Goal: Task Accomplishment & Management: Manage account settings

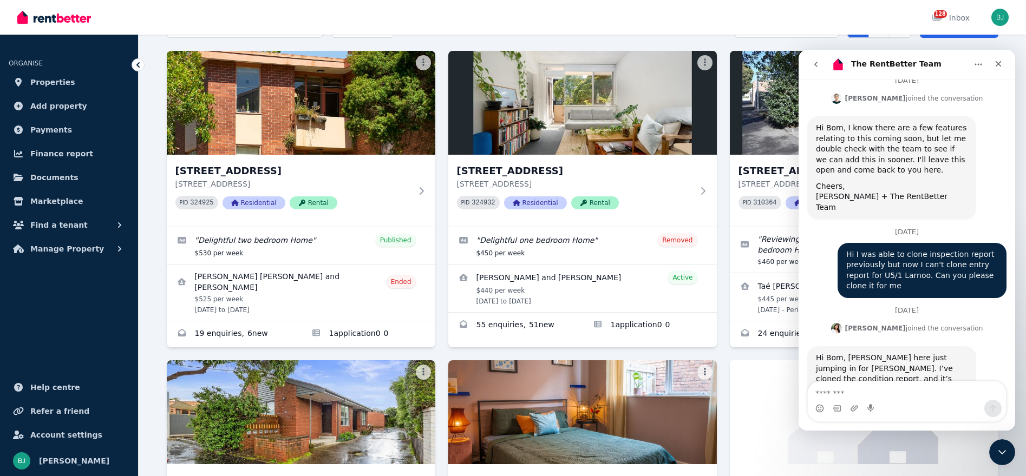
scroll to position [70, 0]
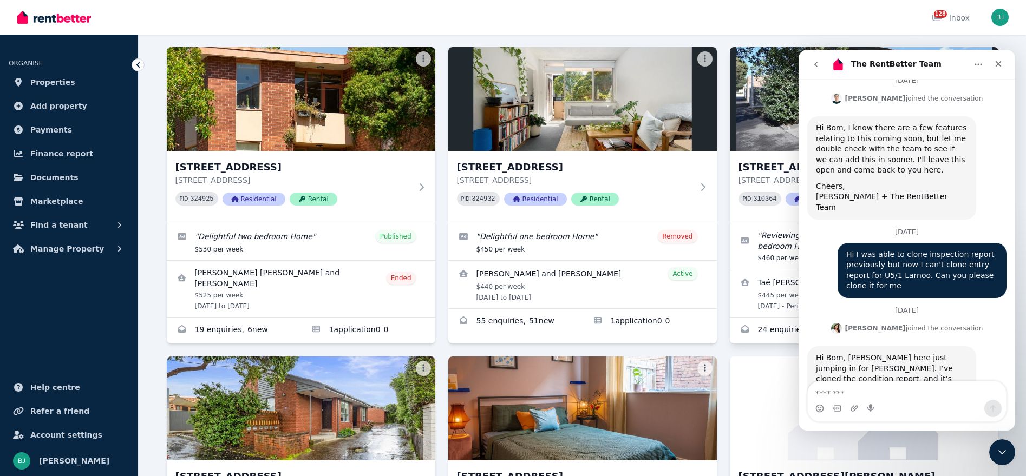
click at [768, 171] on h3 "[STREET_ADDRESS]" at bounding box center [856, 167] width 236 height 15
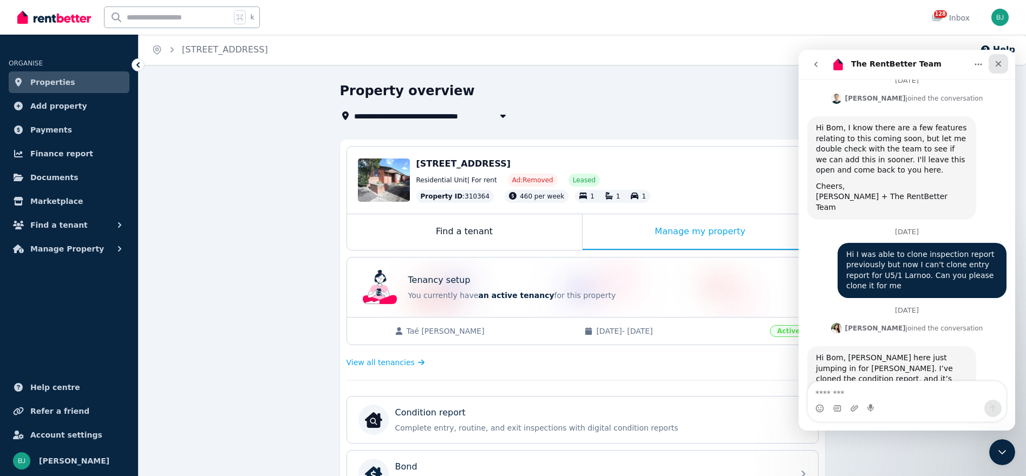
click at [1000, 64] on icon "Close" at bounding box center [998, 64] width 9 height 9
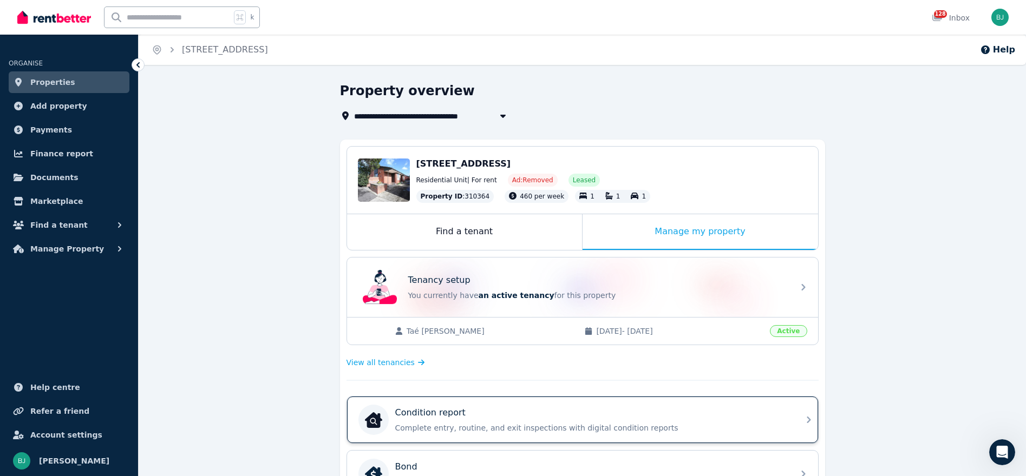
click at [738, 407] on div "Condition report" at bounding box center [591, 413] width 392 height 13
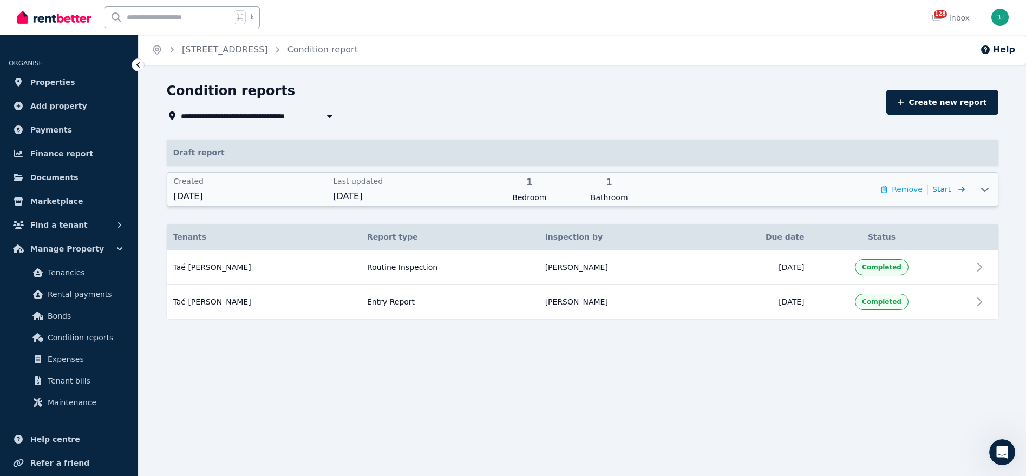
click at [963, 188] on icon at bounding box center [961, 189] width 6 height 6
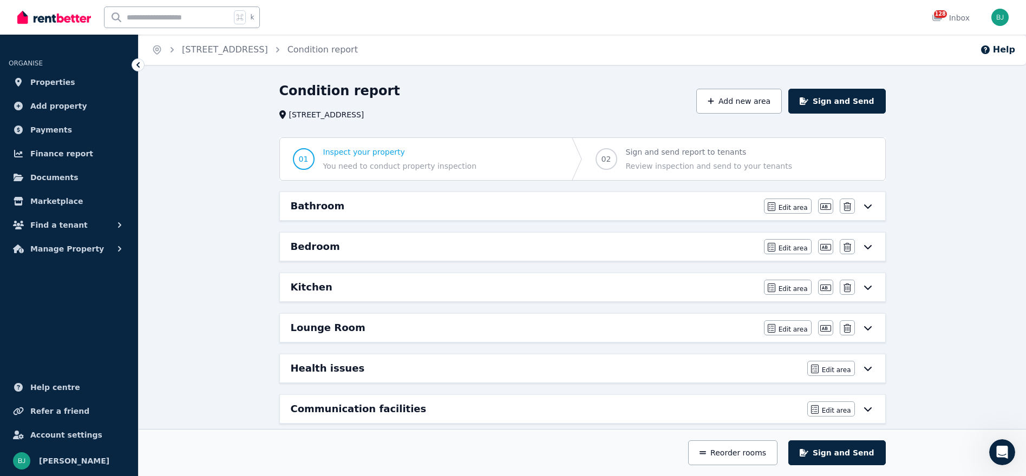
click at [871, 207] on icon at bounding box center [867, 206] width 13 height 9
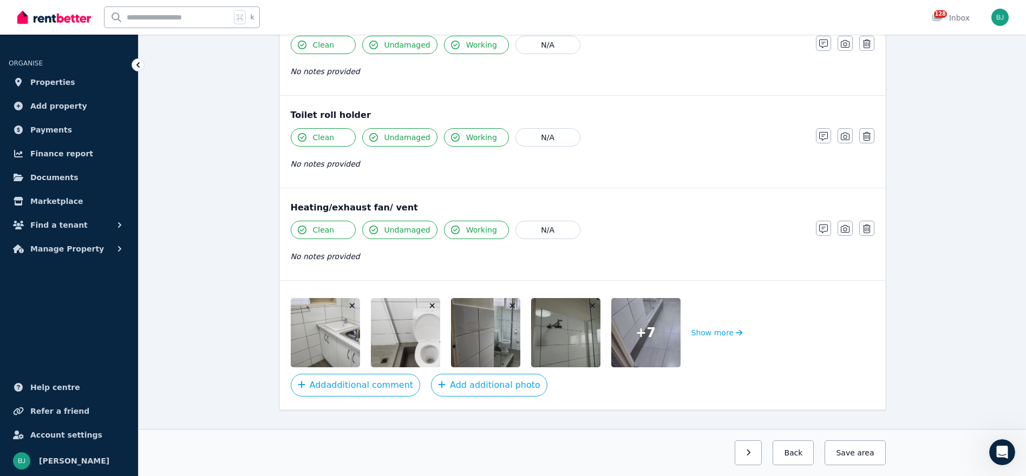
scroll to position [1294, 0]
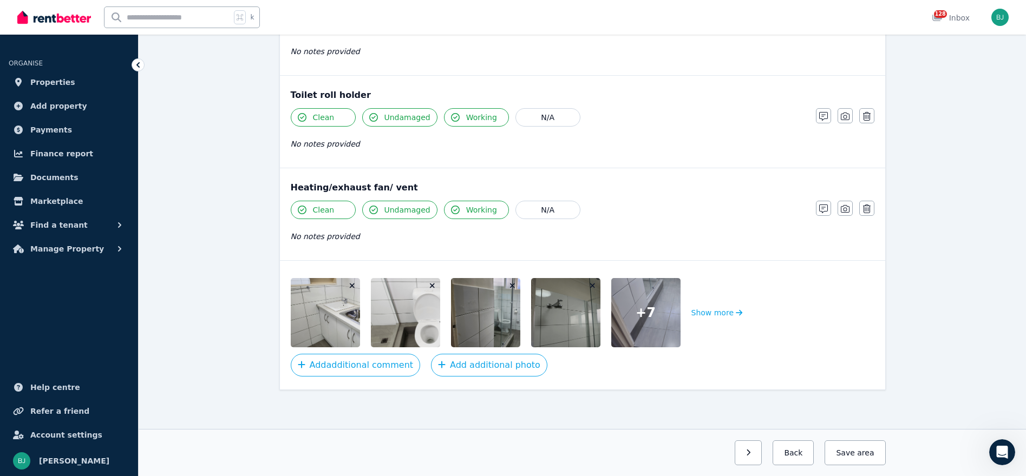
click at [325, 305] on img at bounding box center [352, 312] width 123 height 69
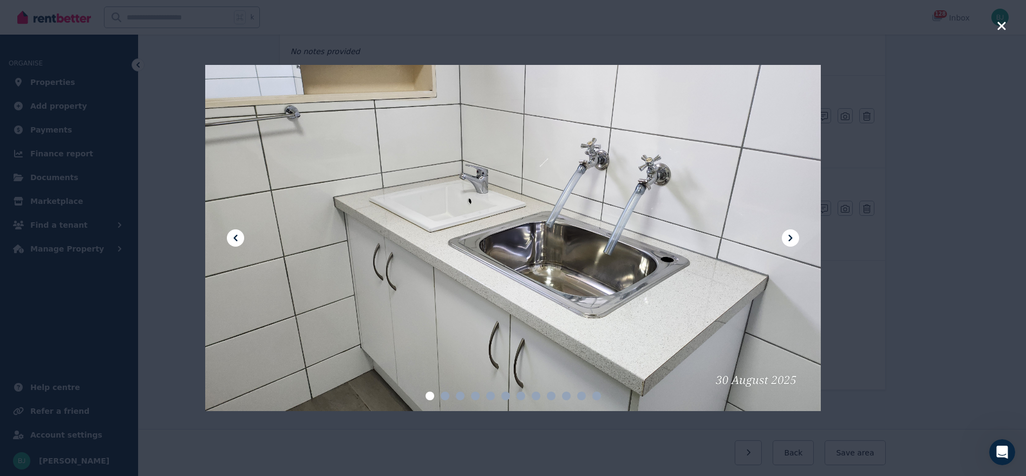
click at [999, 26] on icon "button" at bounding box center [1001, 25] width 10 height 13
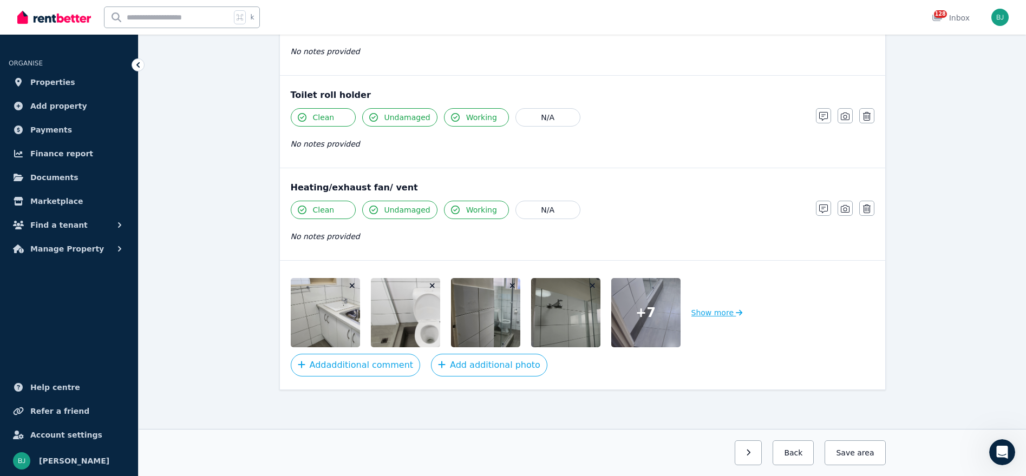
click at [715, 312] on button "Show more" at bounding box center [716, 312] width 51 height 69
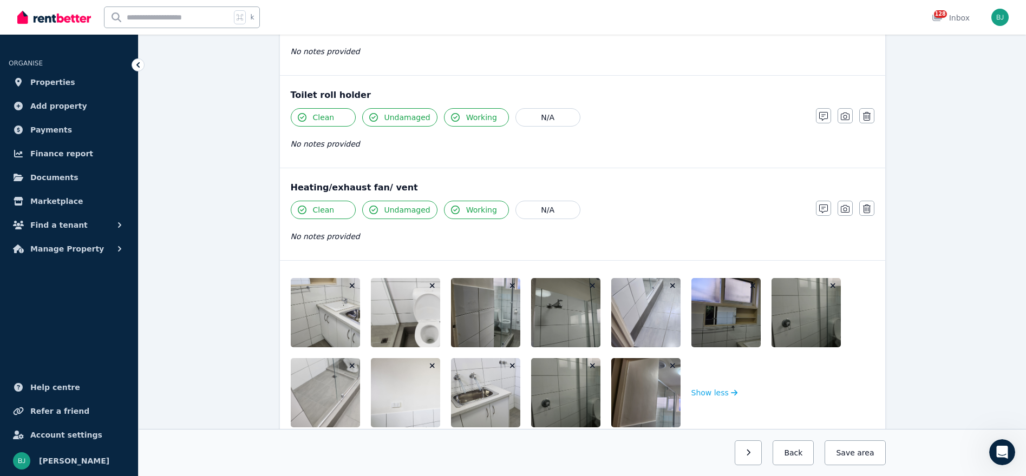
click at [411, 327] on img at bounding box center [432, 312] width 123 height 69
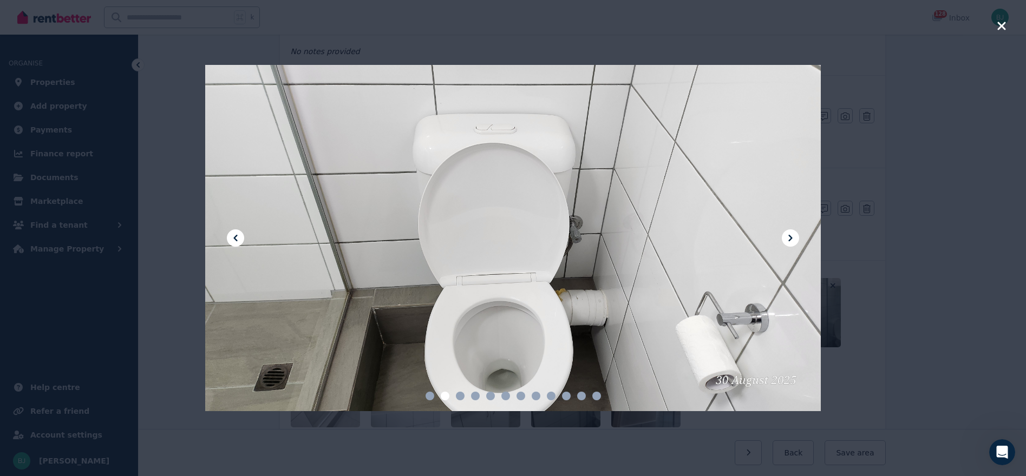
click at [788, 235] on icon at bounding box center [790, 238] width 13 height 13
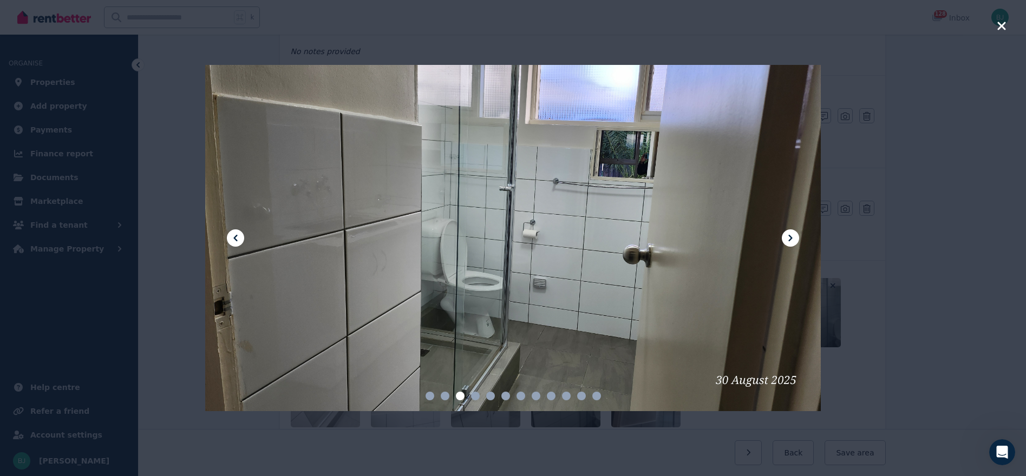
click at [788, 235] on icon at bounding box center [790, 238] width 13 height 13
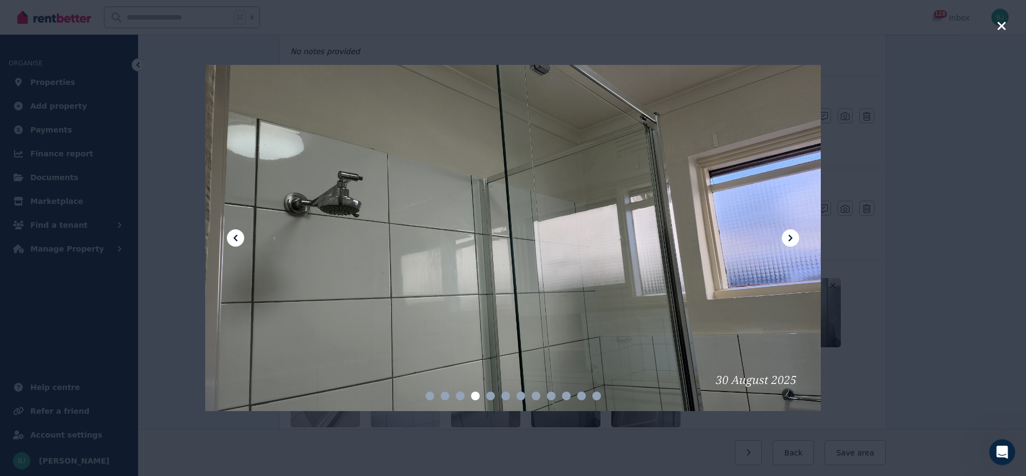
click at [788, 235] on icon at bounding box center [790, 238] width 13 height 13
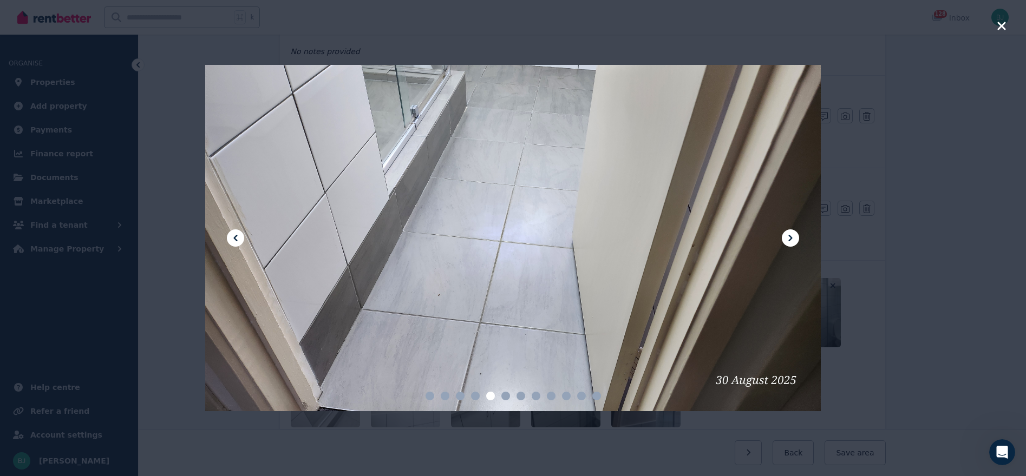
click at [788, 235] on icon at bounding box center [790, 238] width 13 height 13
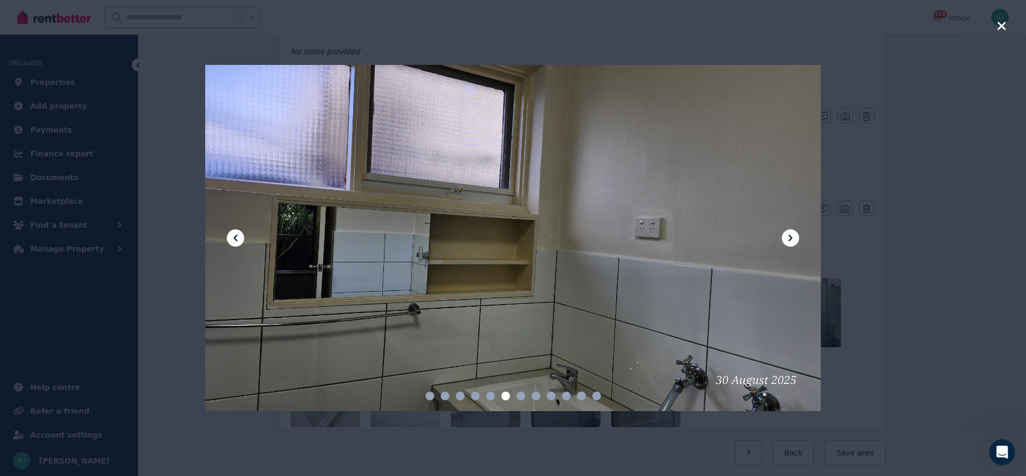
click at [788, 235] on icon at bounding box center [790, 238] width 13 height 13
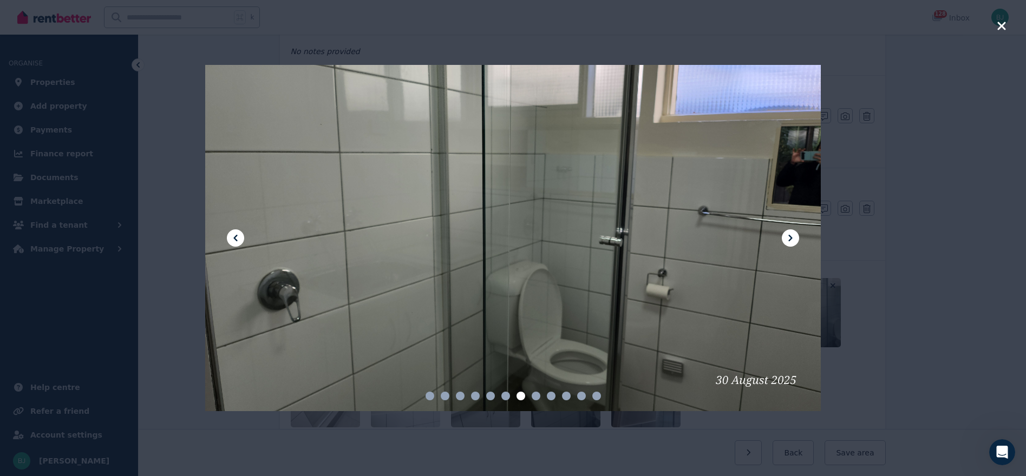
click at [788, 235] on icon at bounding box center [790, 238] width 13 height 13
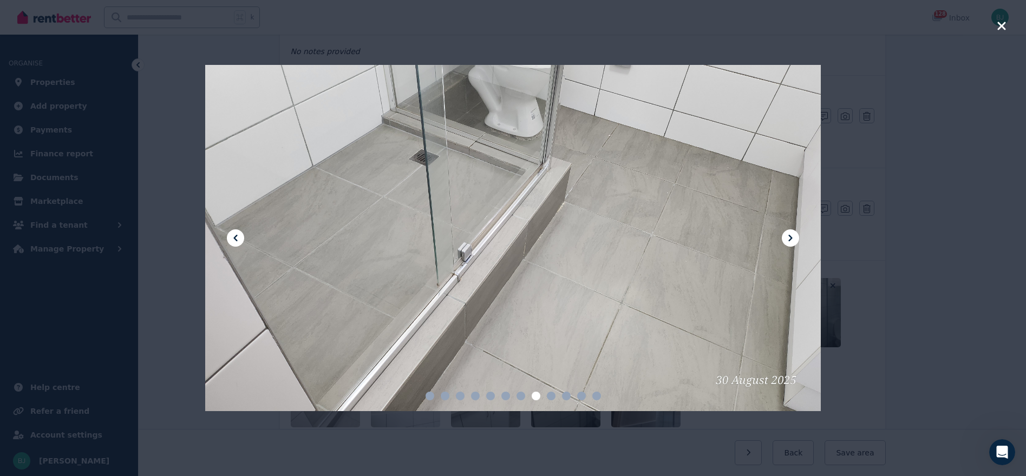
click at [788, 235] on icon at bounding box center [790, 238] width 13 height 13
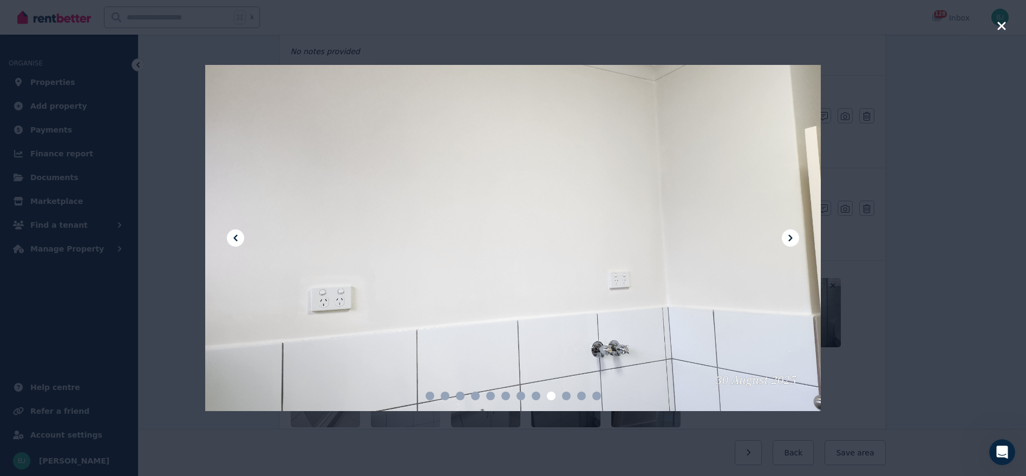
click at [788, 235] on icon at bounding box center [790, 238] width 13 height 13
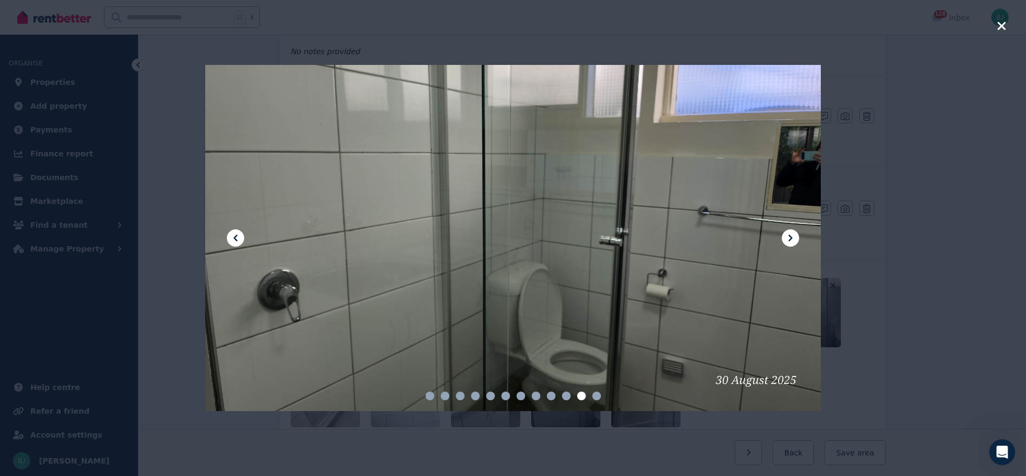
click at [788, 235] on icon at bounding box center [790, 238] width 13 height 13
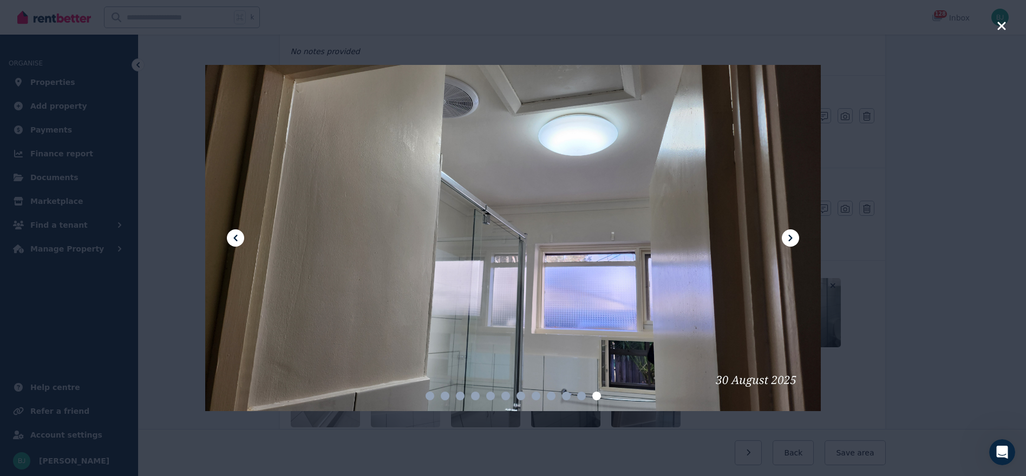
click at [788, 235] on icon at bounding box center [790, 238] width 13 height 13
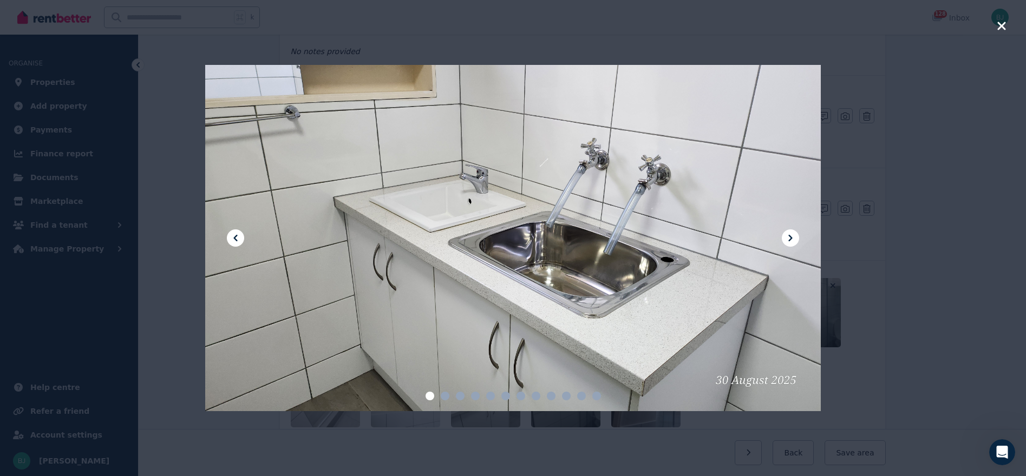
click at [788, 235] on icon at bounding box center [790, 238] width 13 height 13
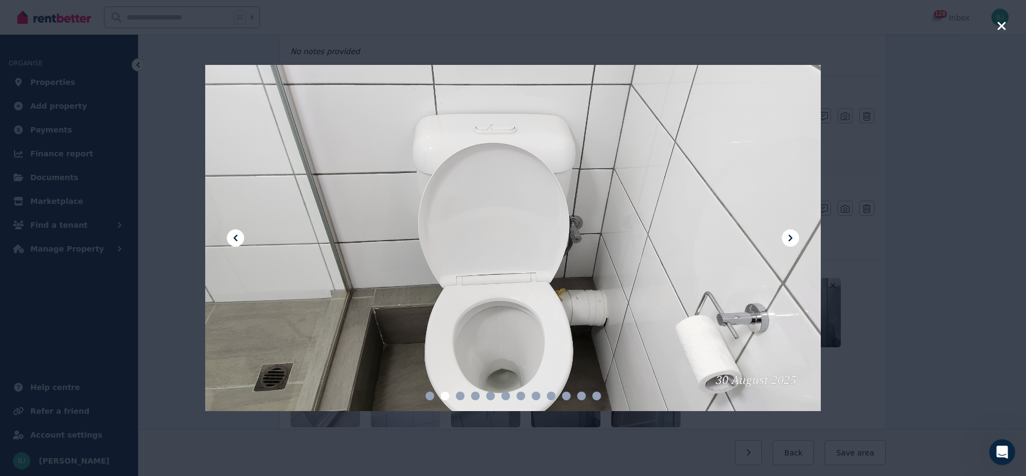
click at [788, 235] on icon at bounding box center [790, 238] width 13 height 13
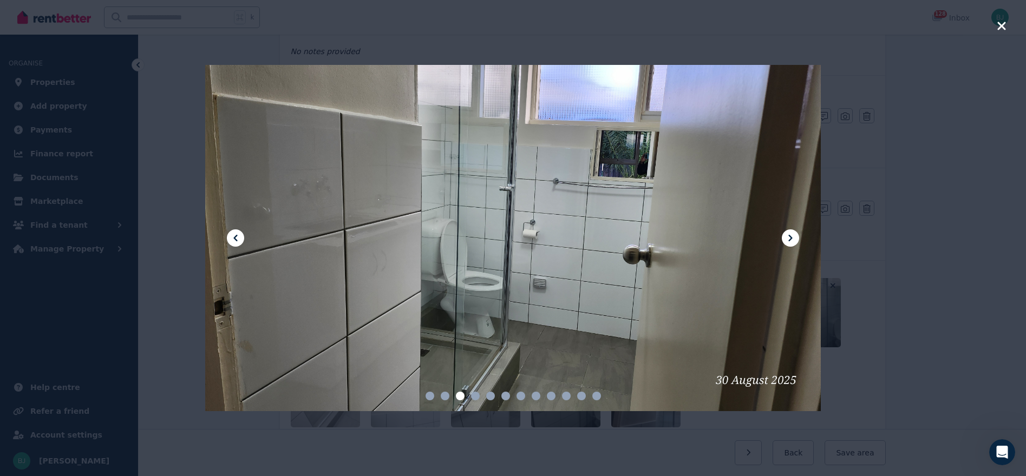
click at [788, 235] on icon at bounding box center [790, 238] width 13 height 13
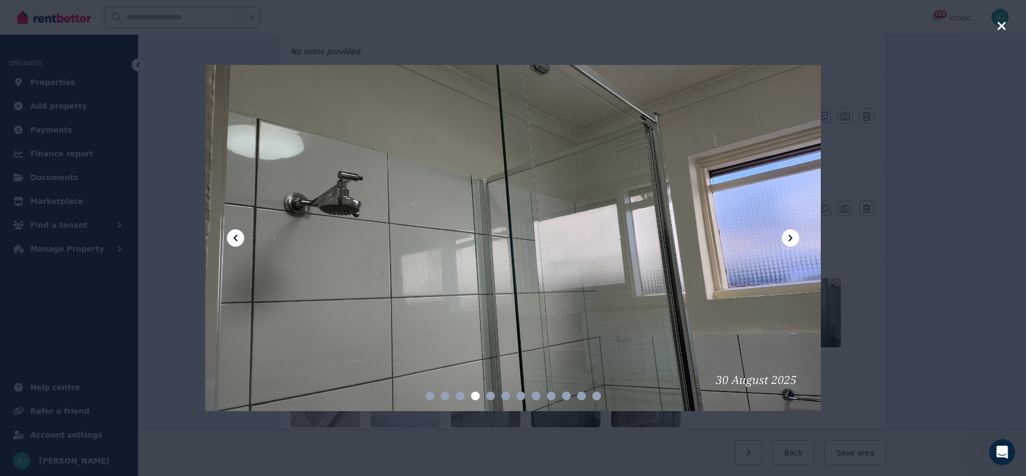
click at [1005, 27] on icon "button" at bounding box center [1001, 25] width 10 height 13
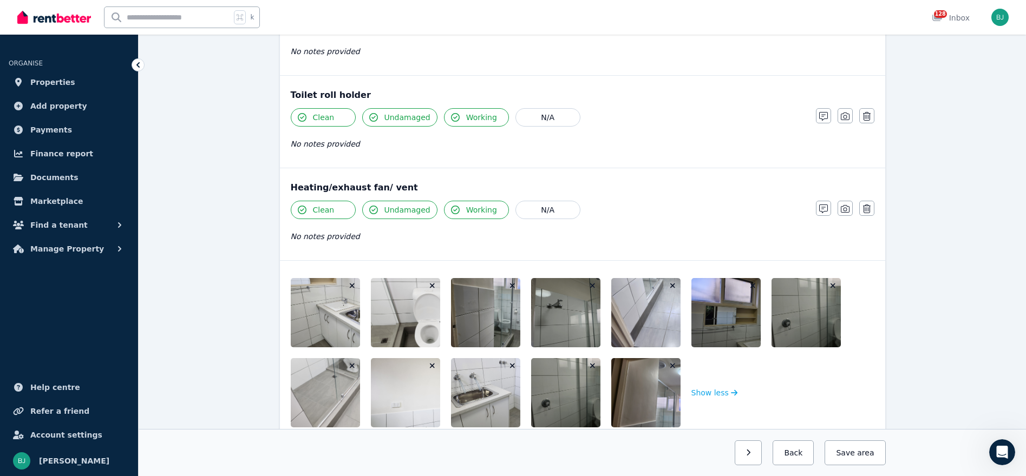
click at [830, 286] on icon "button" at bounding box center [833, 286] width 6 height 8
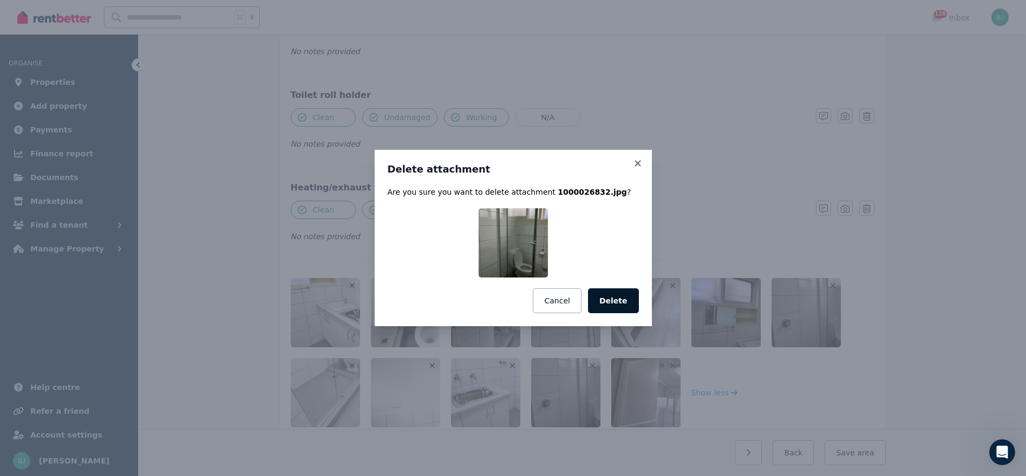
click at [614, 299] on button "Delete" at bounding box center [613, 301] width 51 height 25
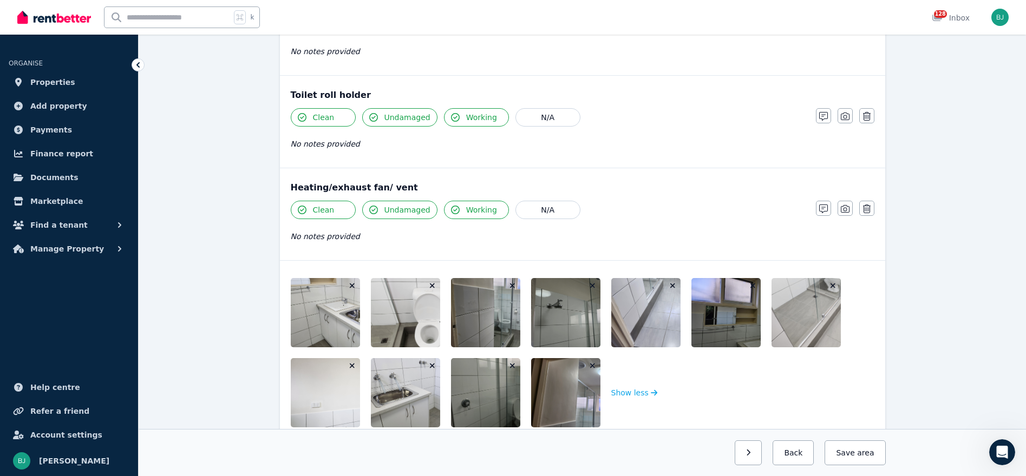
click at [752, 290] on button "button" at bounding box center [753, 285] width 11 height 11
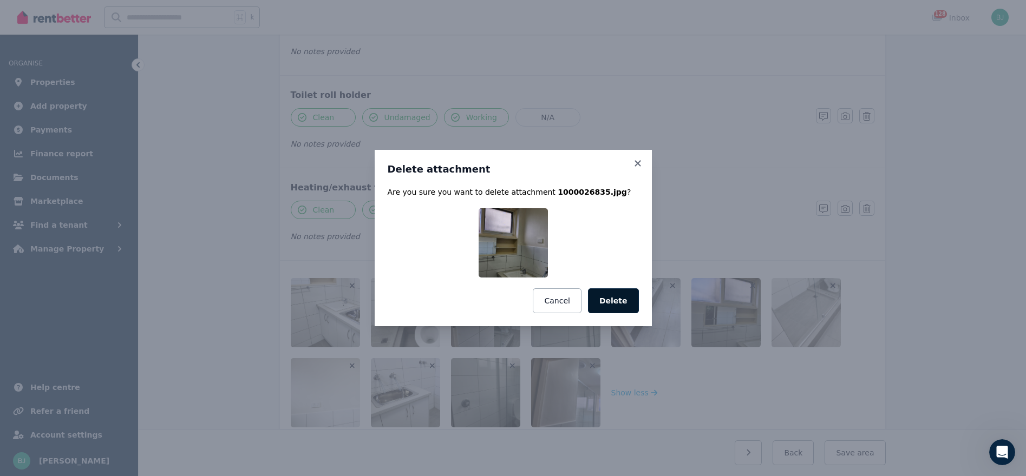
click at [607, 302] on button "Delete" at bounding box center [613, 301] width 51 height 25
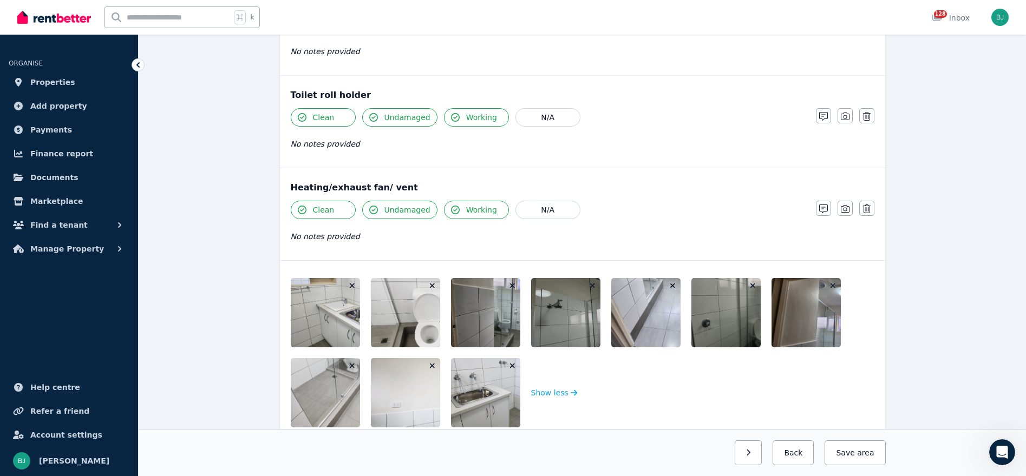
click at [672, 288] on icon "button" at bounding box center [673, 286] width 6 height 8
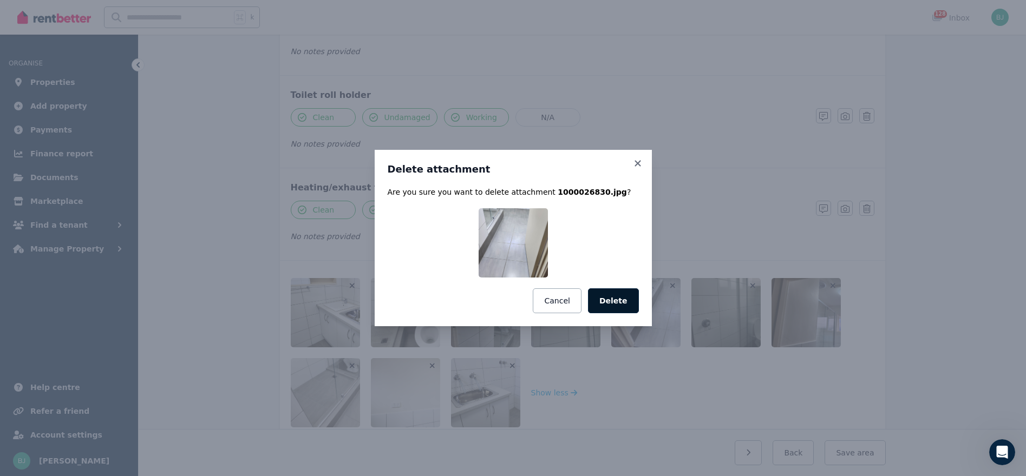
click at [627, 304] on button "Delete" at bounding box center [613, 301] width 51 height 25
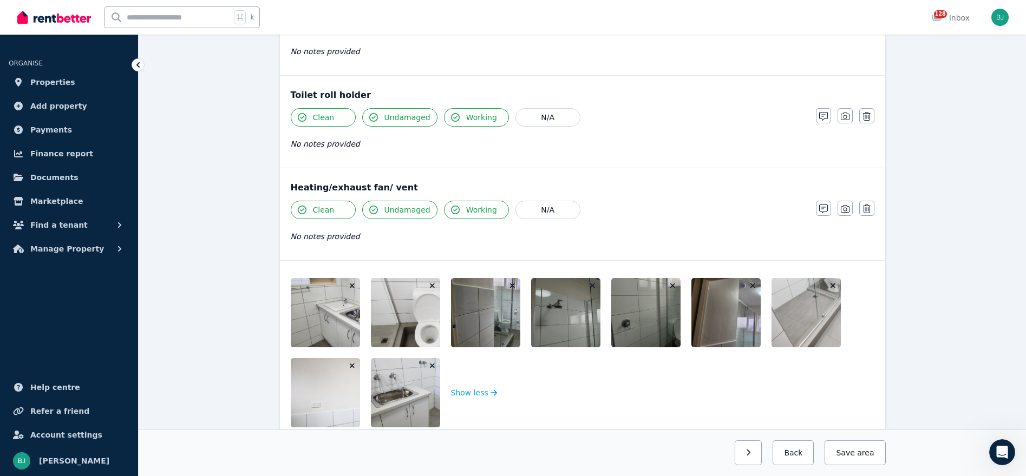
click at [422, 397] on img at bounding box center [432, 392] width 123 height 69
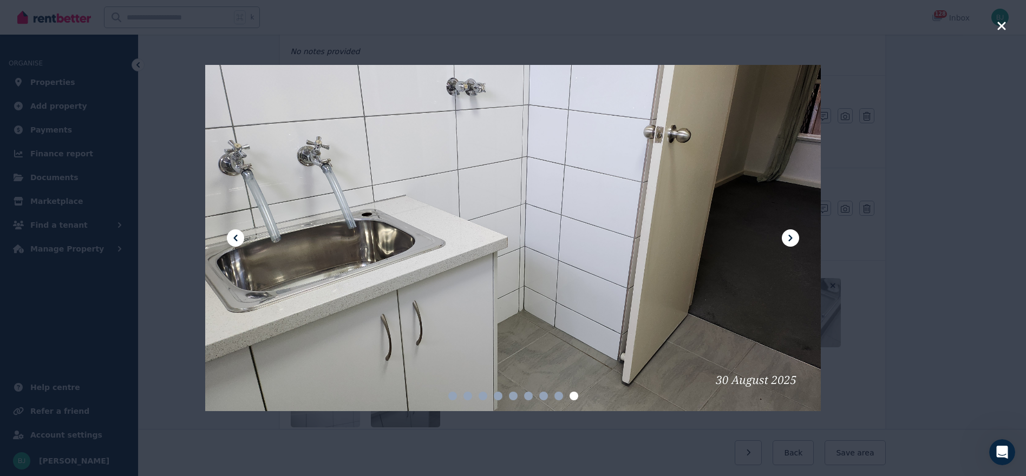
click at [1000, 28] on icon "button" at bounding box center [1001, 26] width 8 height 8
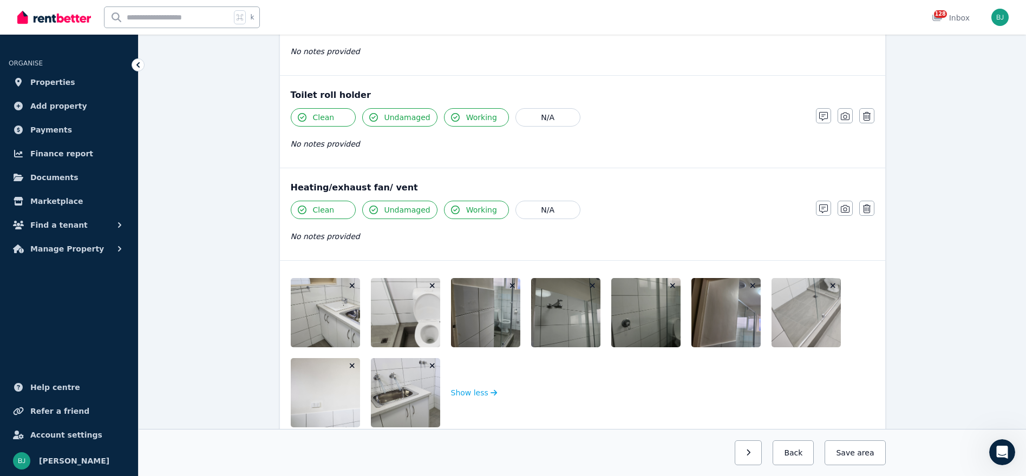
click at [672, 286] on icon "button" at bounding box center [672, 286] width 5 height 5
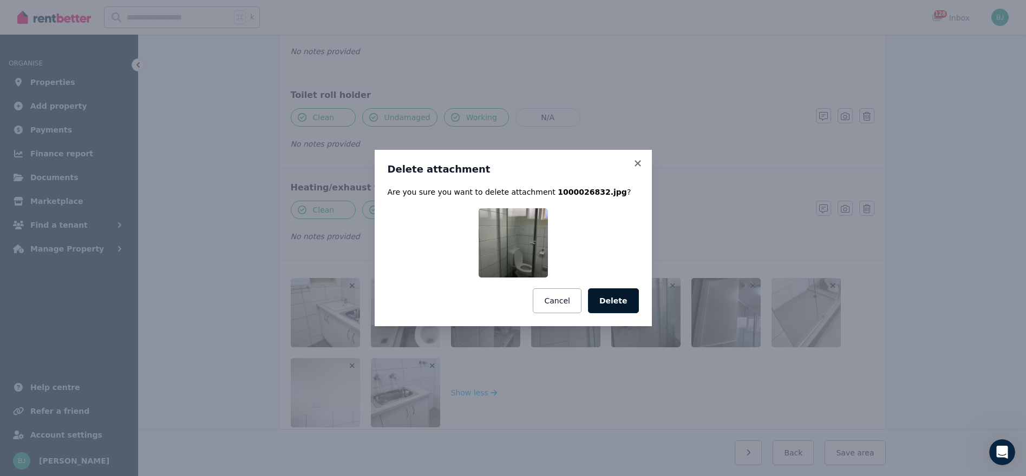
click at [635, 299] on button "Delete" at bounding box center [613, 301] width 51 height 25
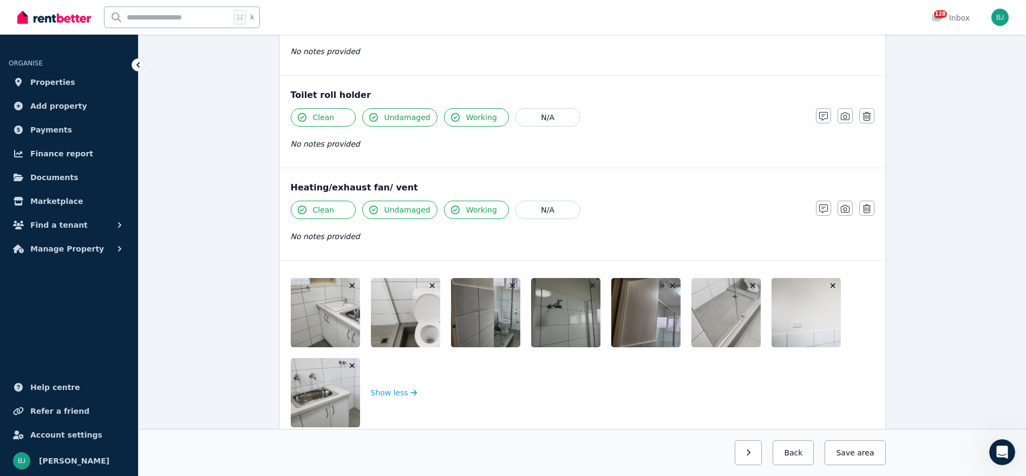
click at [671, 287] on icon "button" at bounding box center [672, 286] width 5 height 5
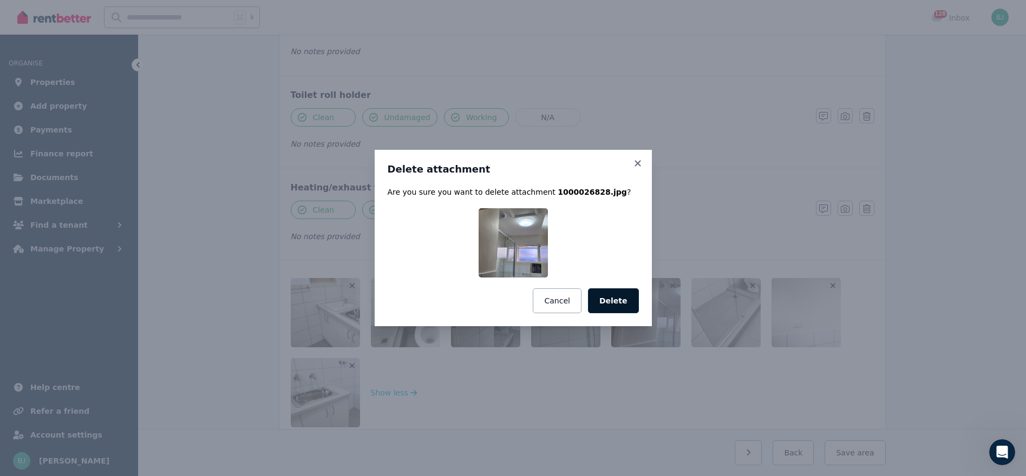
click at [609, 304] on button "Delete" at bounding box center [613, 301] width 51 height 25
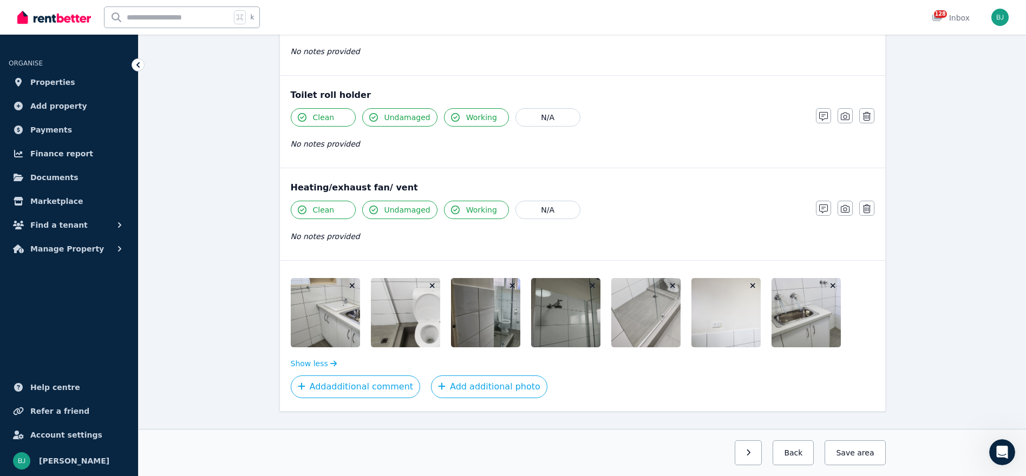
click at [672, 288] on icon "button" at bounding box center [673, 286] width 6 height 8
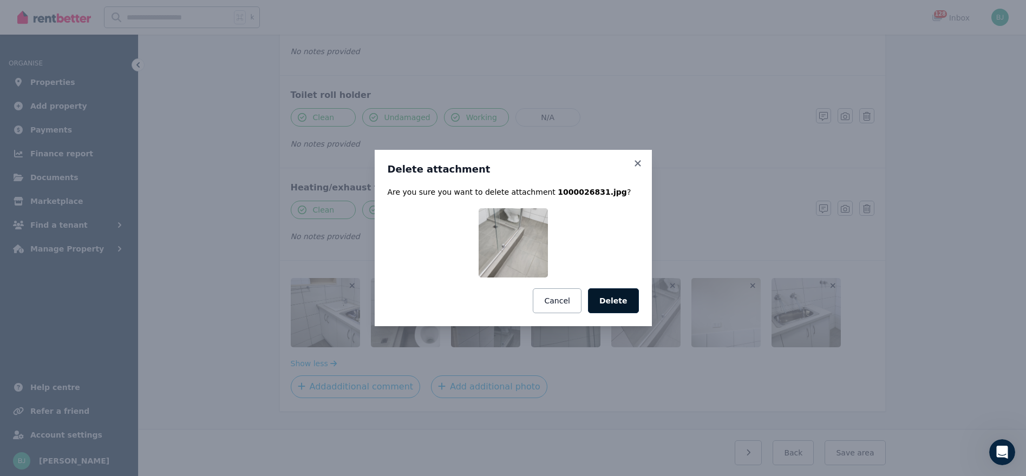
click at [618, 304] on button "Delete" at bounding box center [613, 301] width 51 height 25
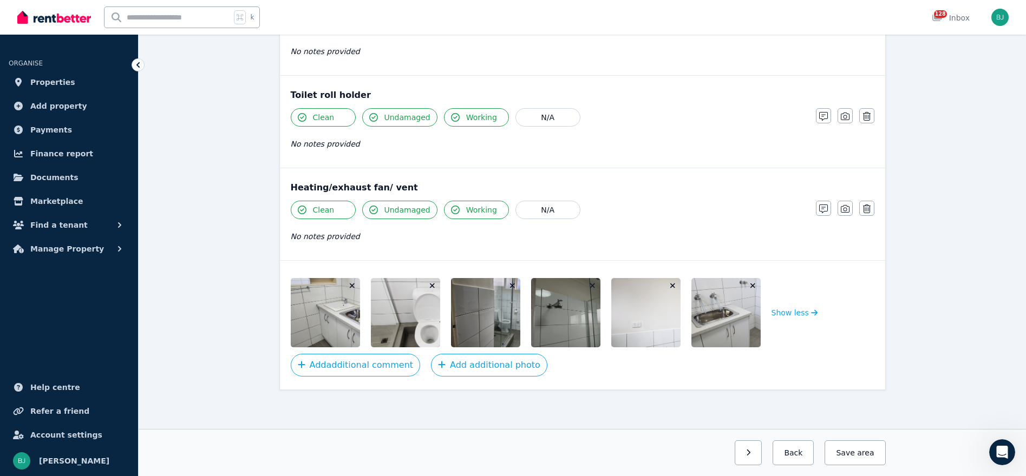
click at [752, 287] on icon "button" at bounding box center [753, 286] width 6 height 8
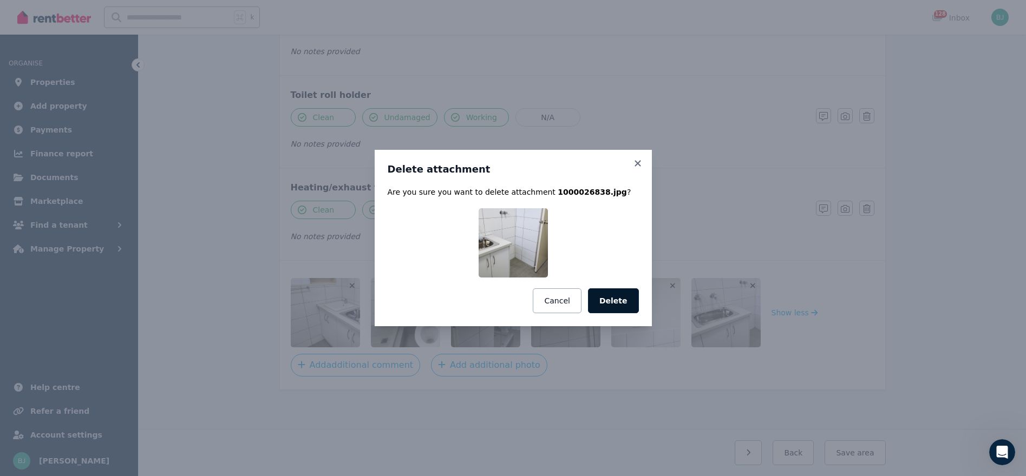
click at [627, 298] on button "Delete" at bounding box center [613, 301] width 51 height 25
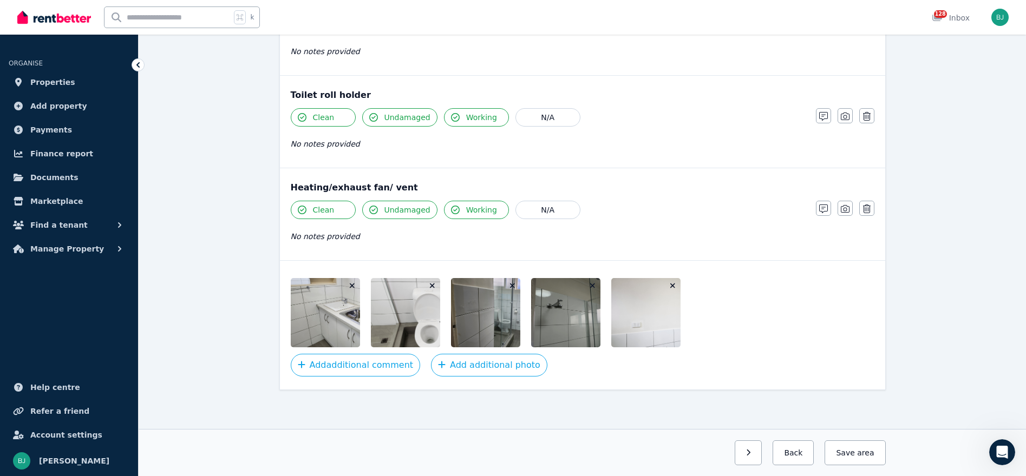
click at [672, 287] on icon "button" at bounding box center [672, 286] width 5 height 5
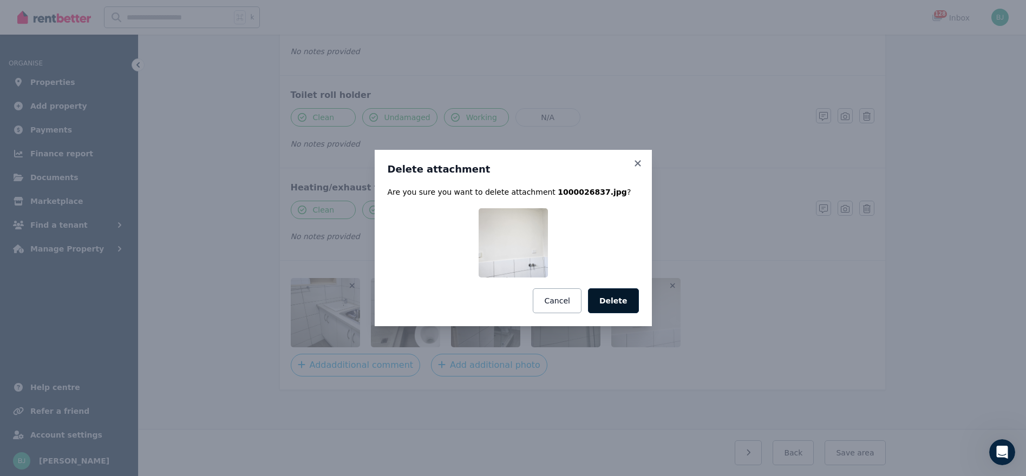
click at [617, 297] on button "Delete" at bounding box center [613, 301] width 51 height 25
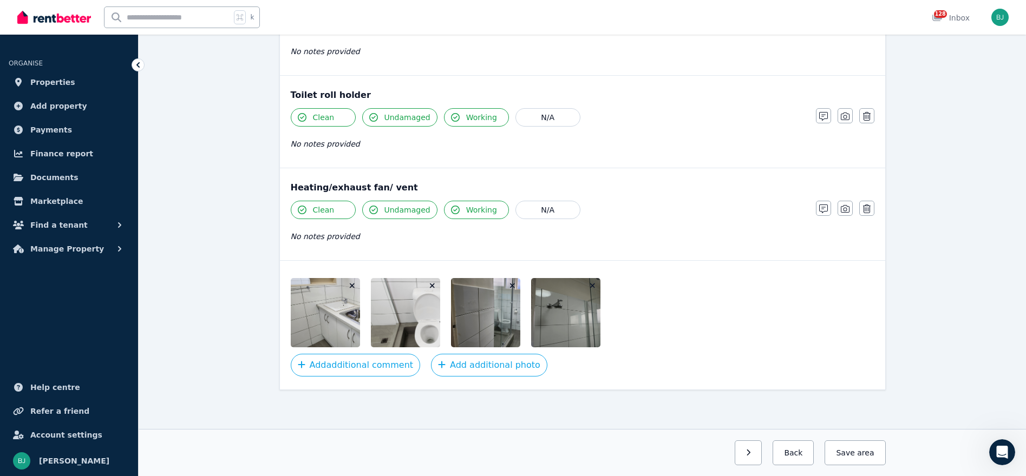
click at [593, 286] on icon "button" at bounding box center [592, 286] width 5 height 5
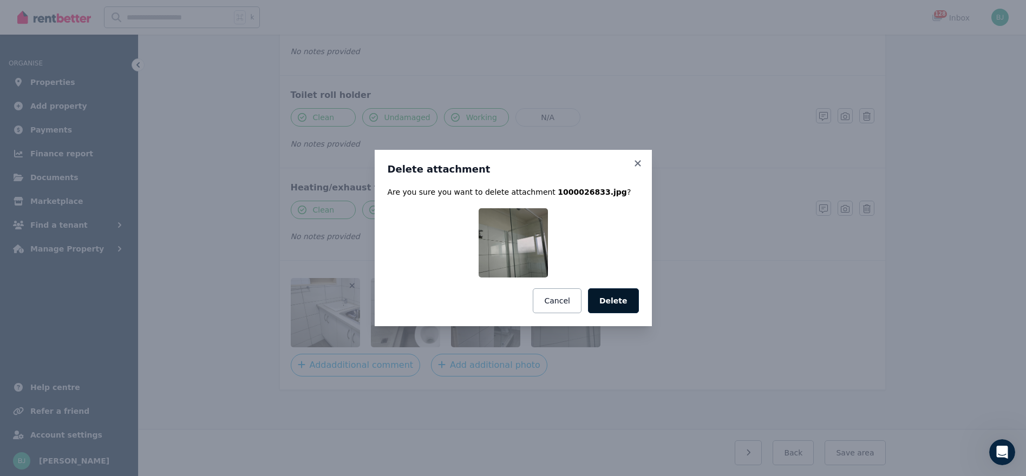
click at [611, 303] on button "Delete" at bounding box center [613, 301] width 51 height 25
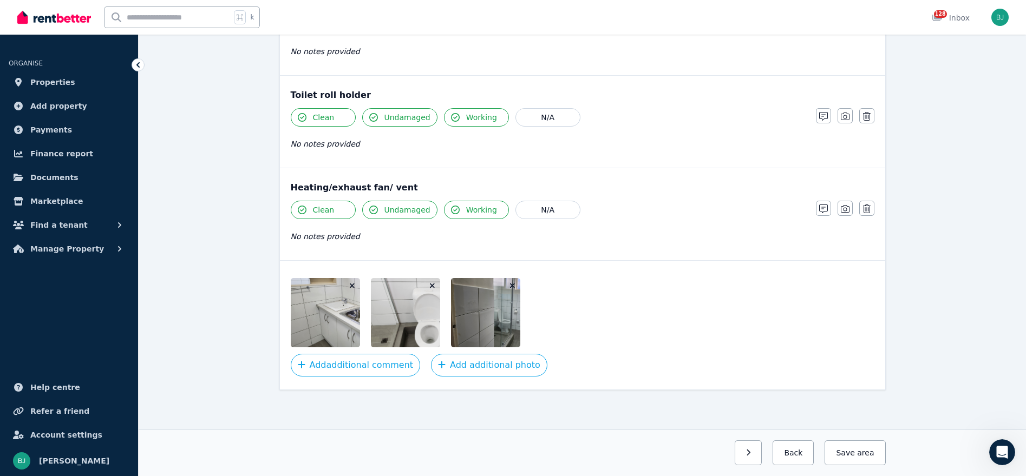
click at [512, 286] on icon "button" at bounding box center [512, 286] width 5 height 5
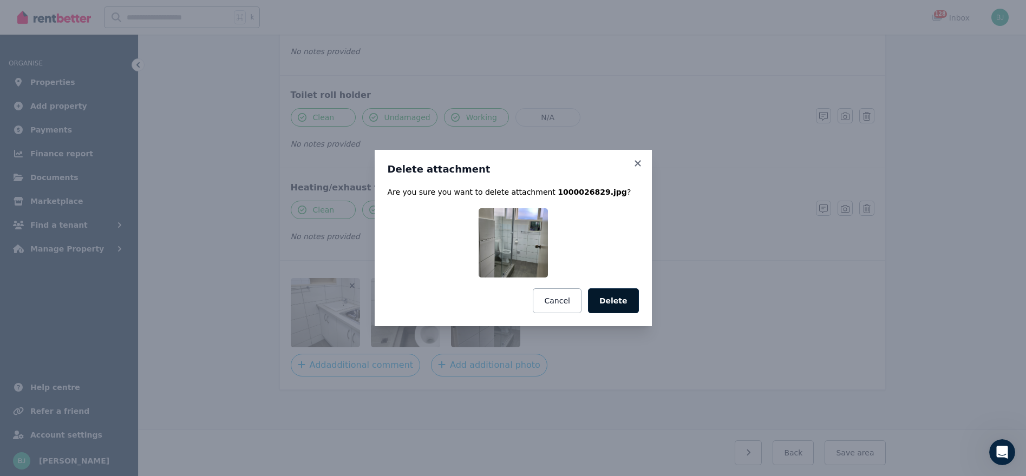
click at [607, 299] on button "Delete" at bounding box center [613, 301] width 51 height 25
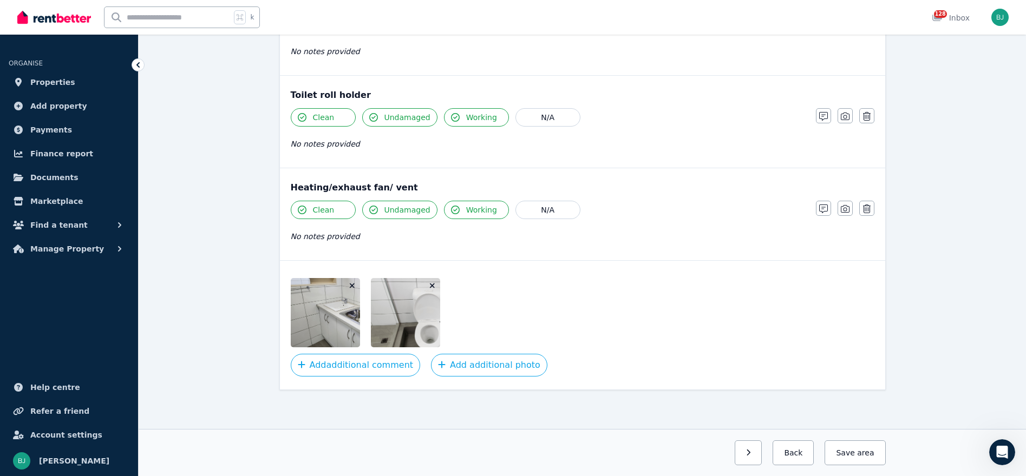
click at [430, 284] on icon "button" at bounding box center [432, 286] width 5 height 5
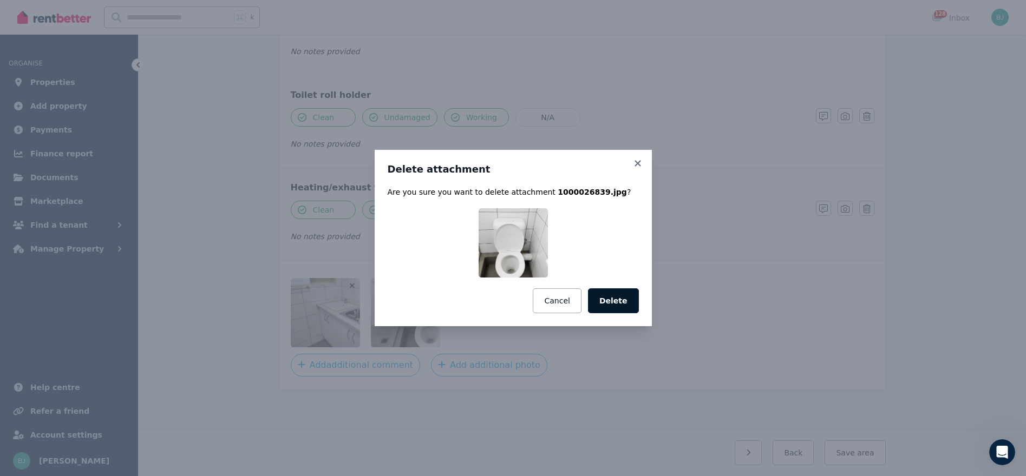
click at [630, 300] on button "Delete" at bounding box center [613, 301] width 51 height 25
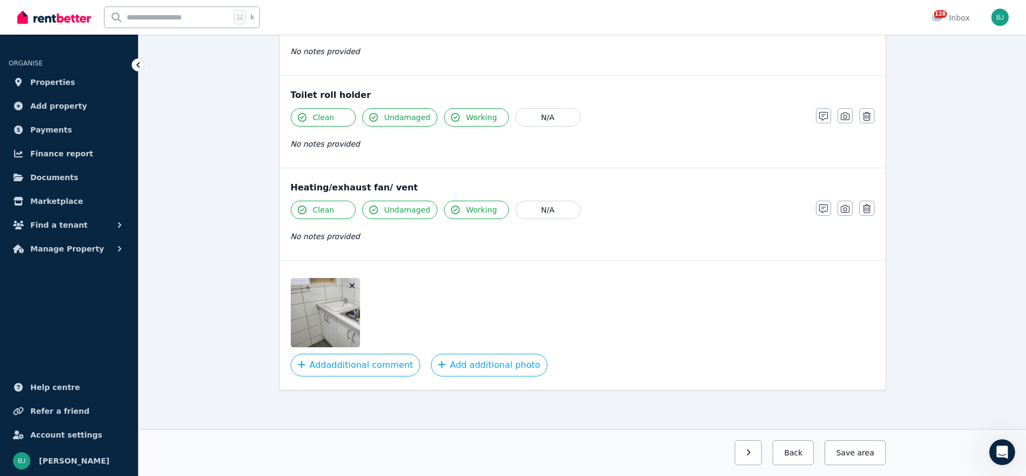
click at [352, 287] on icon "button" at bounding box center [352, 286] width 6 height 8
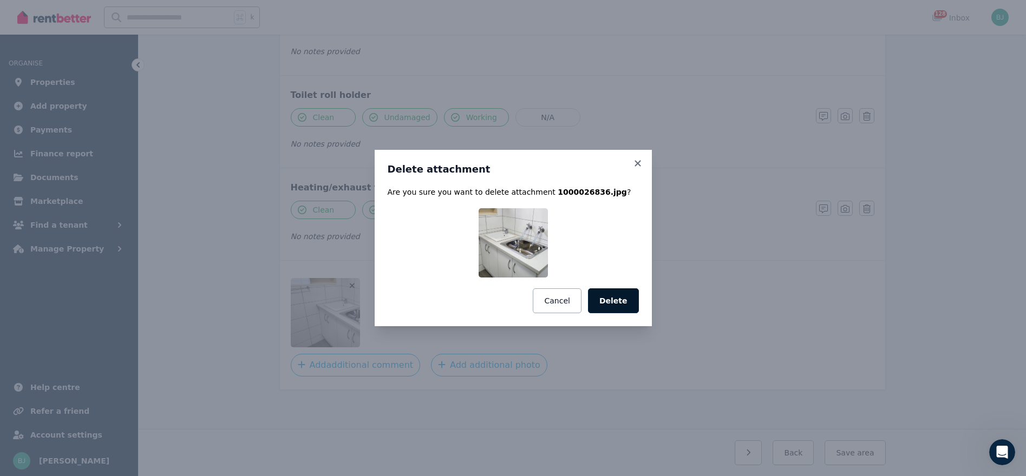
click at [606, 301] on button "Delete" at bounding box center [613, 301] width 51 height 25
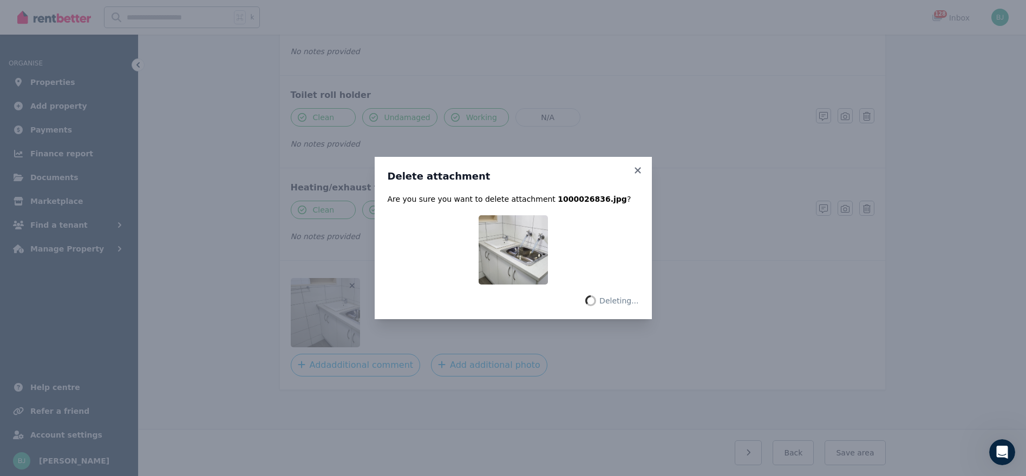
scroll to position [1225, 0]
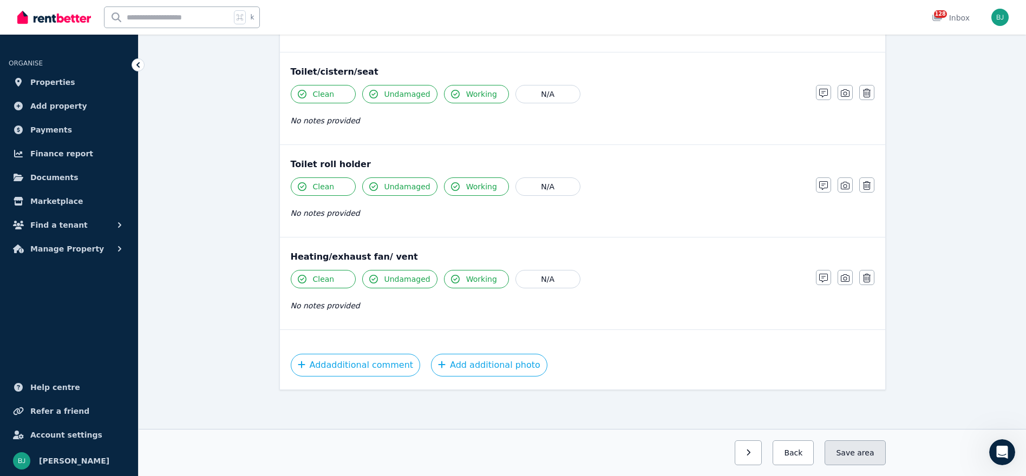
click at [852, 462] on button "Save area" at bounding box center [854, 453] width 61 height 25
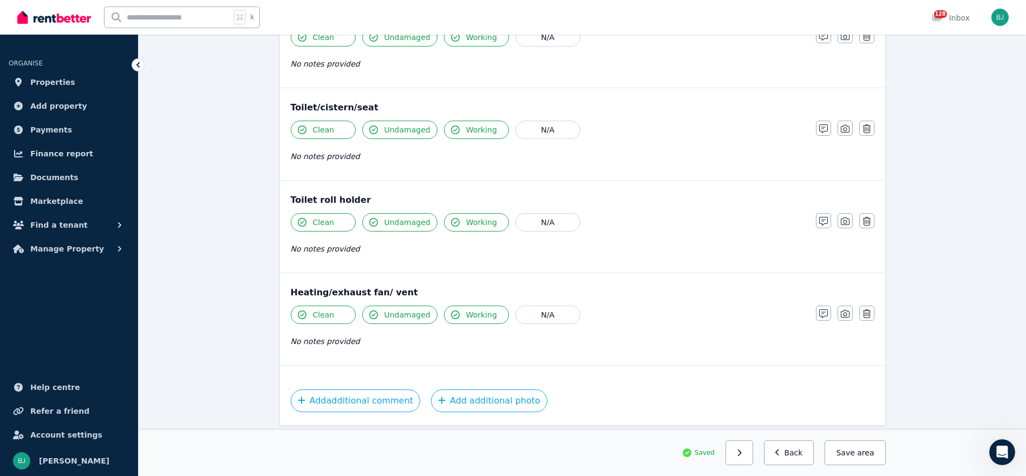
scroll to position [1188, 0]
click at [44, 83] on span "Properties" at bounding box center [52, 82] width 45 height 13
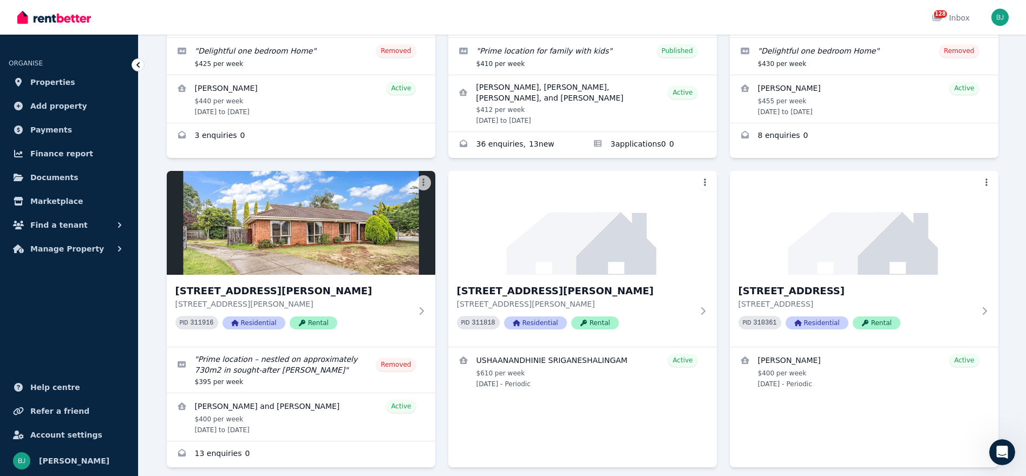
scroll to position [1509, 0]
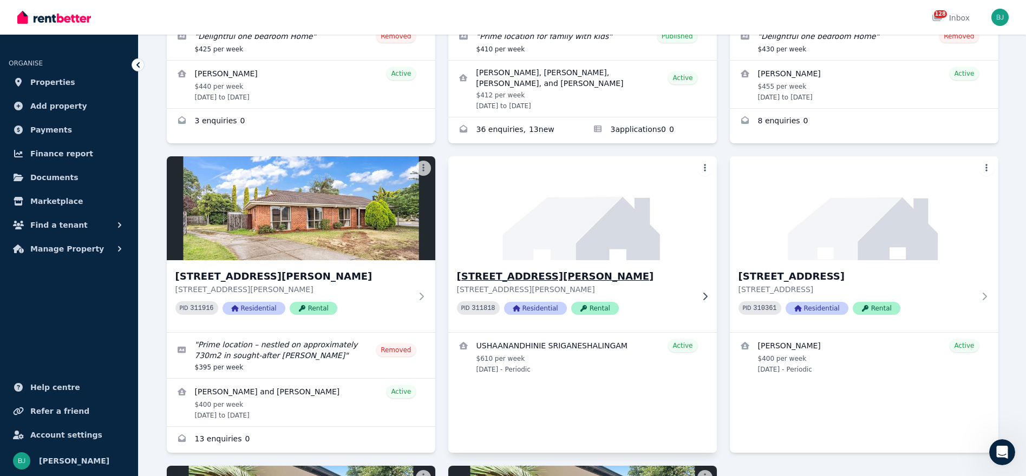
click at [622, 269] on h3 "[STREET_ADDRESS][PERSON_NAME]" at bounding box center [575, 276] width 236 height 15
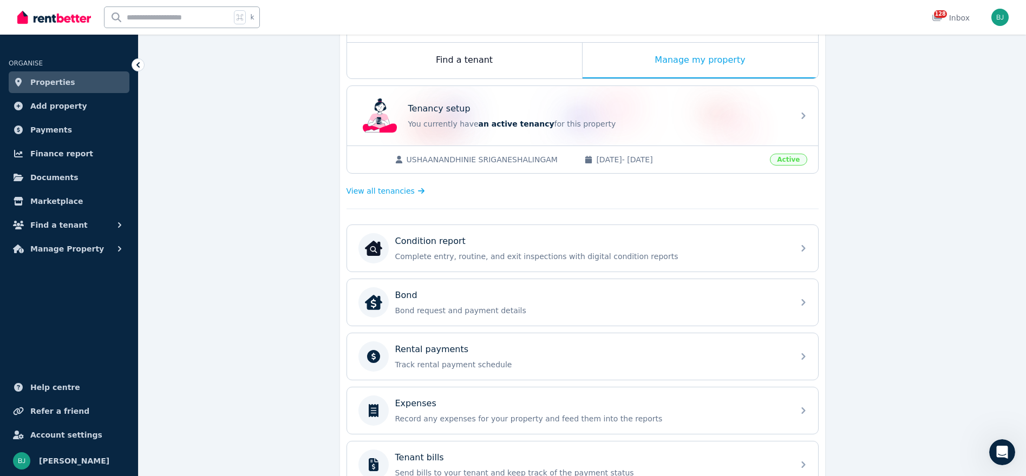
scroll to position [172, 0]
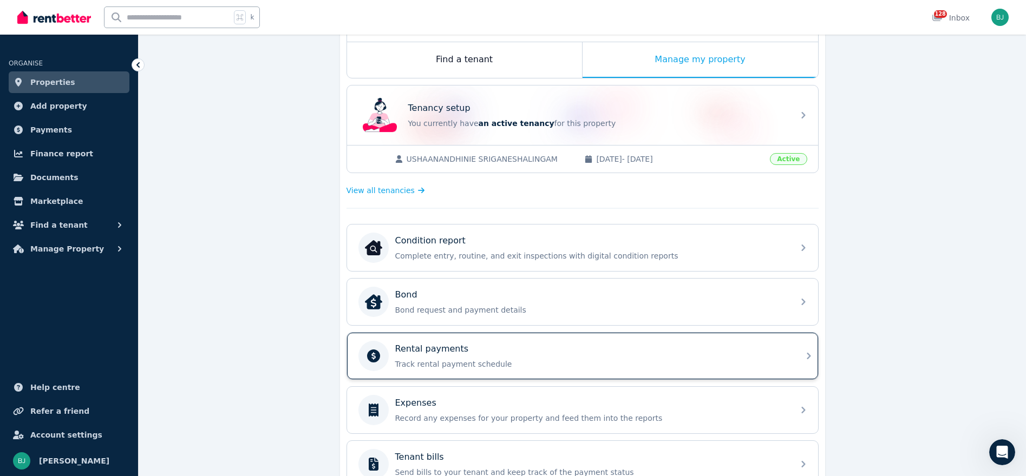
click at [639, 346] on div "Rental payments" at bounding box center [591, 349] width 392 height 13
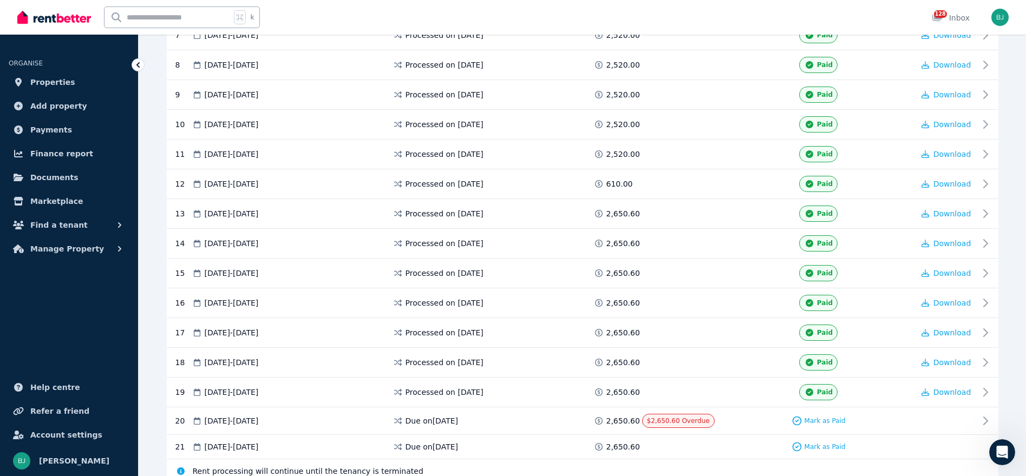
scroll to position [447, 0]
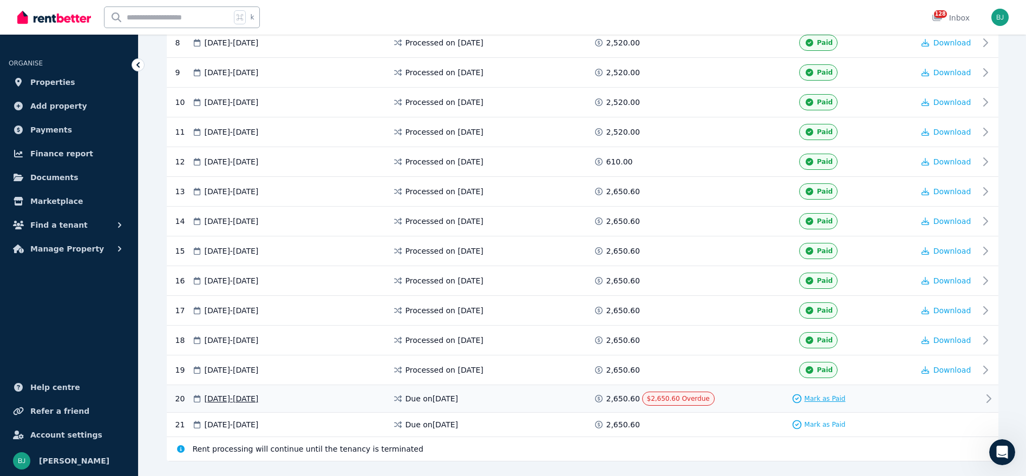
click at [814, 401] on span "Mark as Paid" at bounding box center [824, 399] width 41 height 9
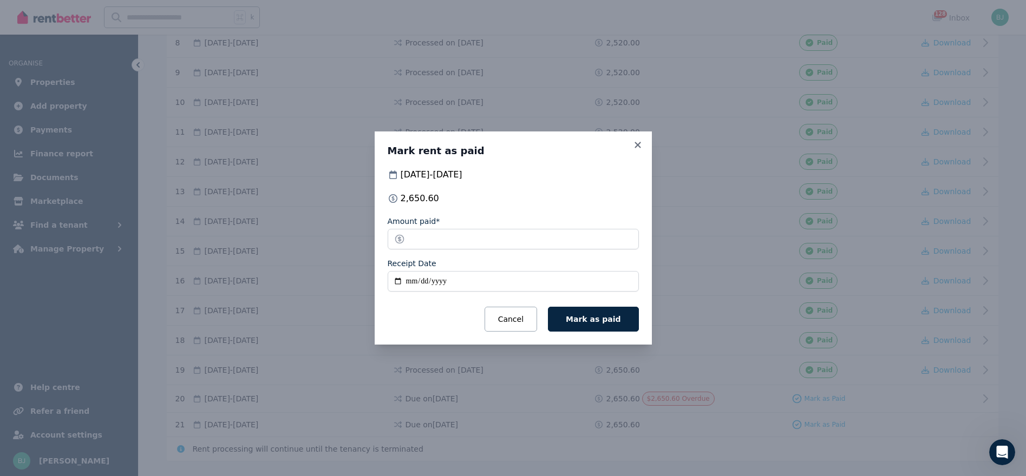
click at [399, 279] on input "Receipt Date" at bounding box center [513, 281] width 251 height 21
type input "**********"
click at [595, 315] on span "Mark as paid" at bounding box center [593, 319] width 55 height 9
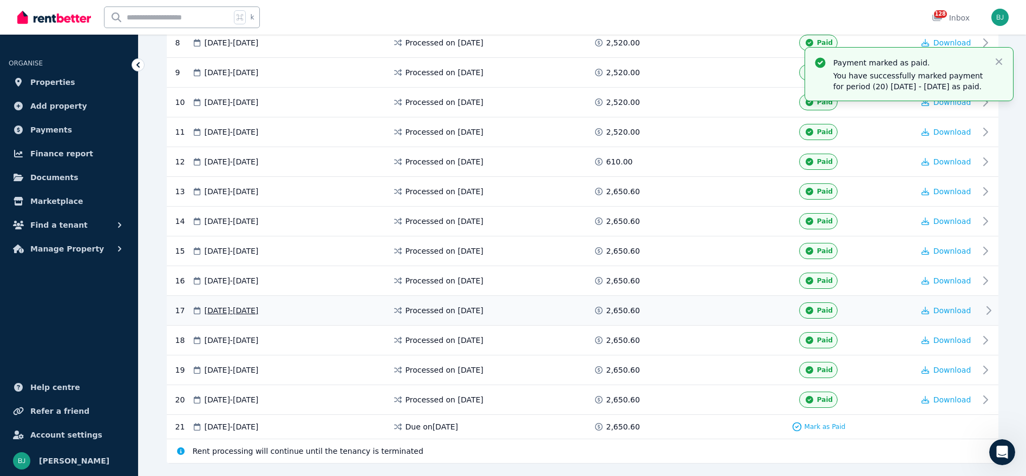
scroll to position [473, 0]
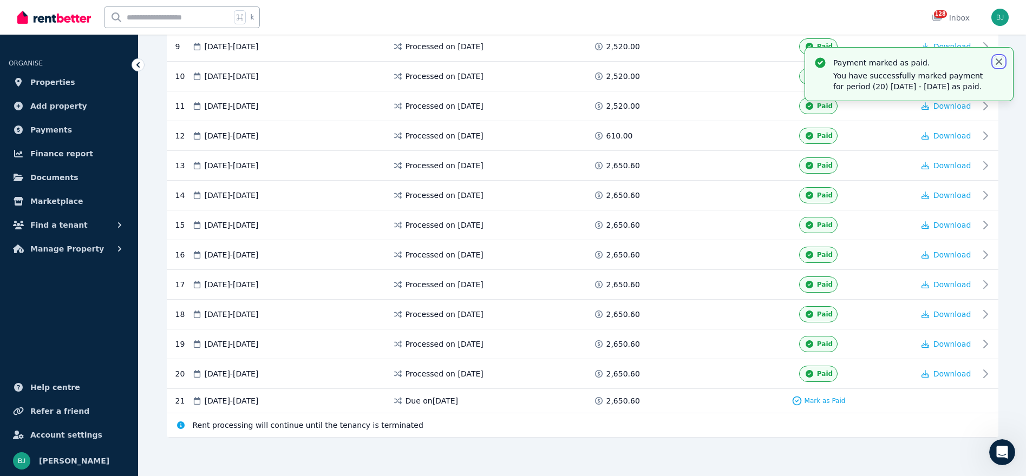
click at [1001, 59] on icon "button" at bounding box center [998, 61] width 6 height 6
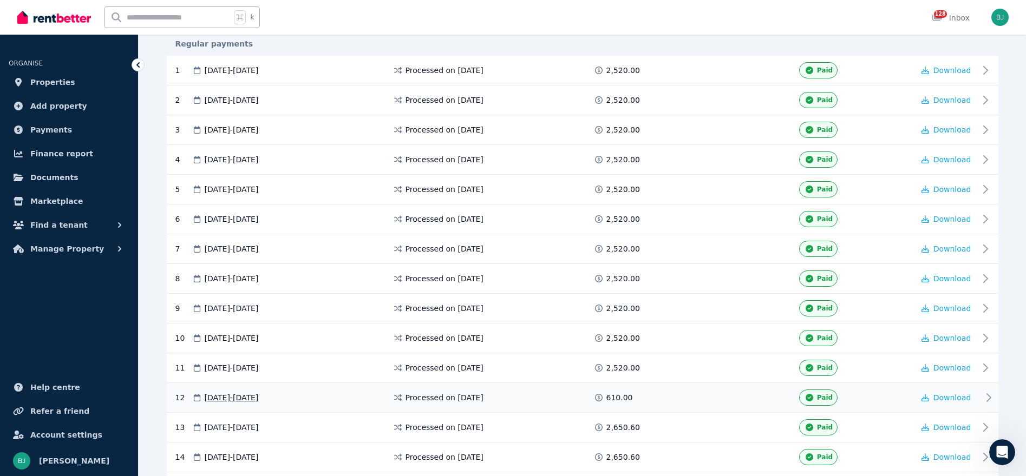
scroll to position [209, 0]
click at [59, 83] on span "Properties" at bounding box center [52, 82] width 45 height 13
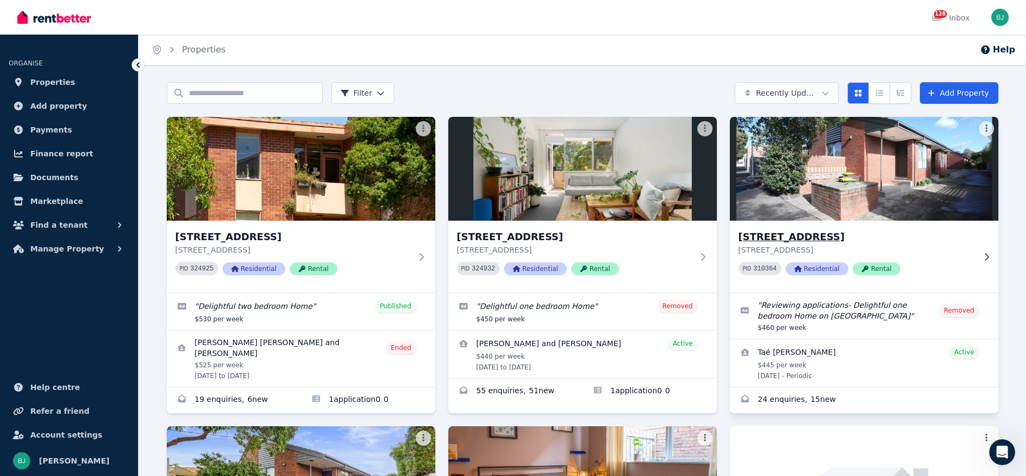
click at [865, 240] on h3 "[STREET_ADDRESS]" at bounding box center [856, 237] width 236 height 15
